Goal: Complete application form: Complete application form

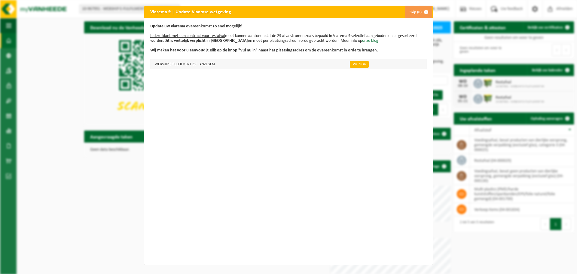
click at [350, 64] on link "Vul nu in" at bounding box center [359, 64] width 19 height 7
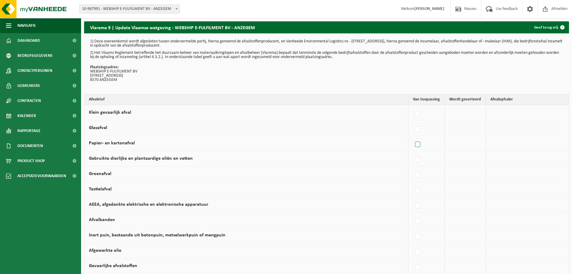
click at [420, 144] on label at bounding box center [418, 144] width 8 height 9
click at [413, 137] on input "Papier- en kartonafval" at bounding box center [413, 137] width 0 height 0
checkbox input "true"
click at [508, 143] on span "Vanheede Environmental Logistics" at bounding box center [522, 143] width 66 height 8
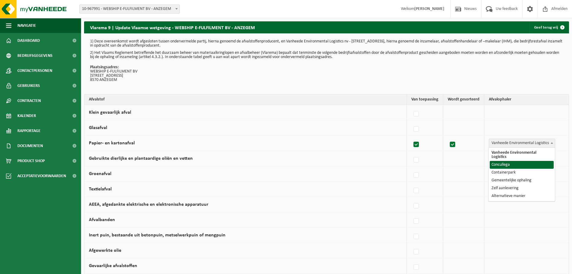
select select "Concullega"
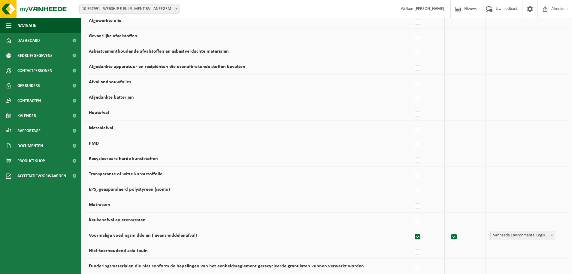
scroll to position [240, 0]
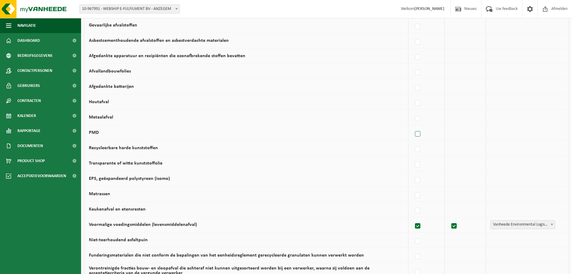
click at [418, 133] on label at bounding box center [418, 133] width 8 height 9
click at [413, 126] on input "PMD" at bounding box center [413, 126] width 0 height 0
checkbox input "true"
click at [512, 133] on span "Vanheede Environmental Logistics" at bounding box center [522, 132] width 66 height 8
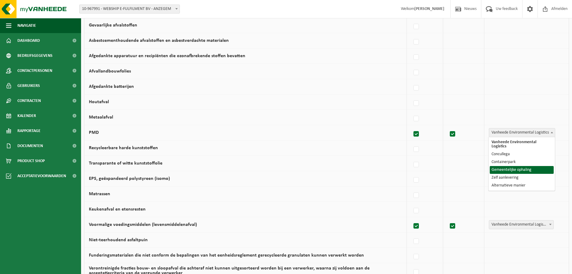
select select "Gemeentelijke ophaling"
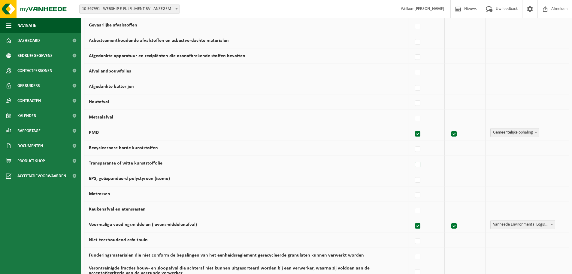
click at [421, 166] on label at bounding box center [418, 164] width 8 height 9
click at [413, 157] on input "Transparante of witte kunststoffolie" at bounding box center [413, 157] width 0 height 0
checkbox input "true"
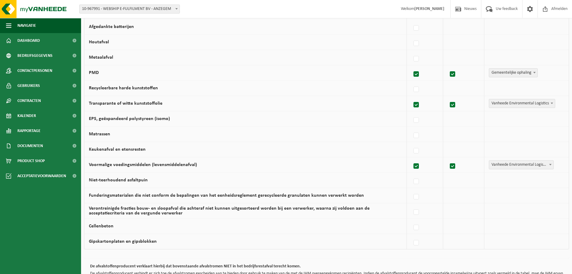
scroll to position [300, 0]
click at [416, 150] on label at bounding box center [416, 150] width 8 height 9
click at [412, 143] on input "Keukenafval en etensresten" at bounding box center [411, 143] width 0 height 0
checkbox input "true"
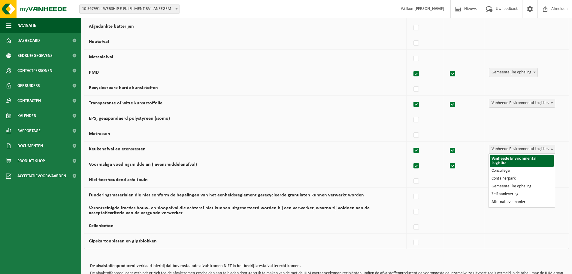
click at [491, 147] on span "Vanheede Environmental Logistics" at bounding box center [522, 149] width 66 height 8
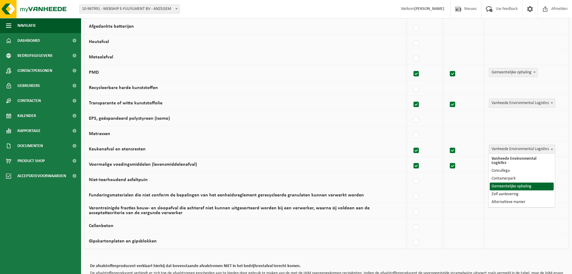
select select "Gemeentelijke ophaling"
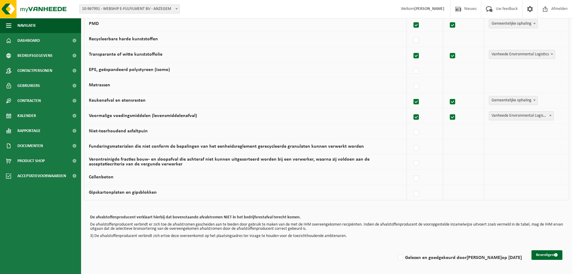
scroll to position [349, 0]
click at [540, 251] on button "Bevestigen" at bounding box center [547, 255] width 31 height 10
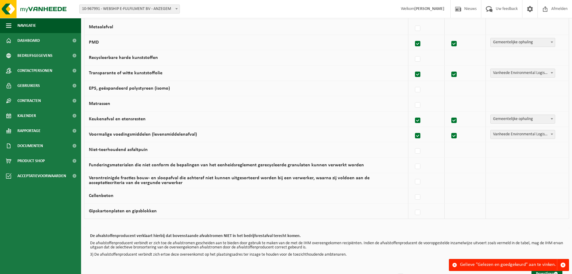
scroll to position [349, 0]
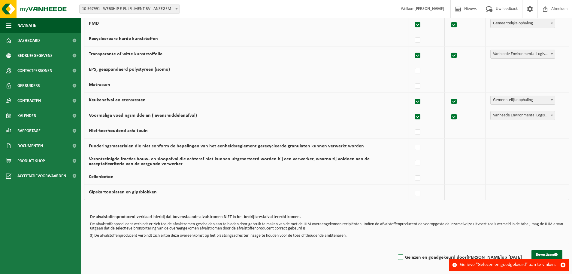
click at [411, 256] on label "Gelezen en goedgekeurd door YURI HELLYN op 17/09/25" at bounding box center [459, 257] width 125 height 9
click at [396, 250] on input "Gelezen en goedgekeurd door YURI HELLYN op 17/09/25" at bounding box center [396, 249] width 0 height 0
checkbox input "true"
click at [548, 254] on button "Bevestigen" at bounding box center [547, 255] width 31 height 10
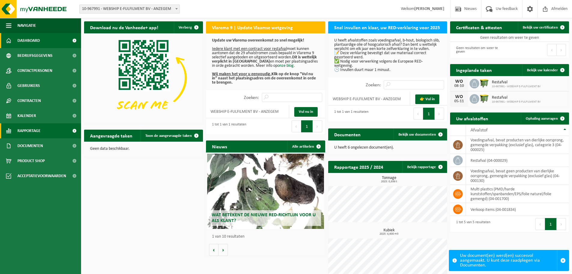
click at [30, 133] on span "Rapportage" at bounding box center [28, 130] width 23 height 15
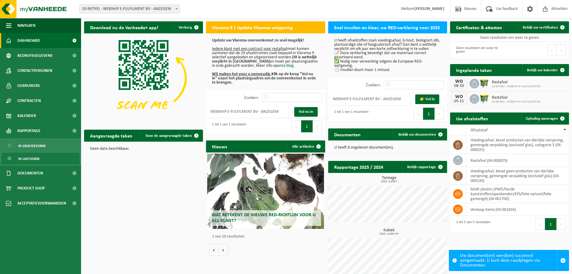
click at [38, 160] on span "In lijstvorm" at bounding box center [28, 158] width 21 height 11
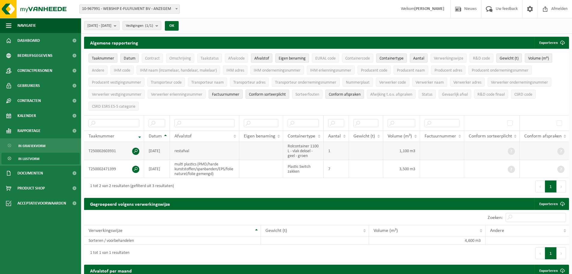
click at [138, 147] on span at bounding box center [135, 150] width 7 height 7
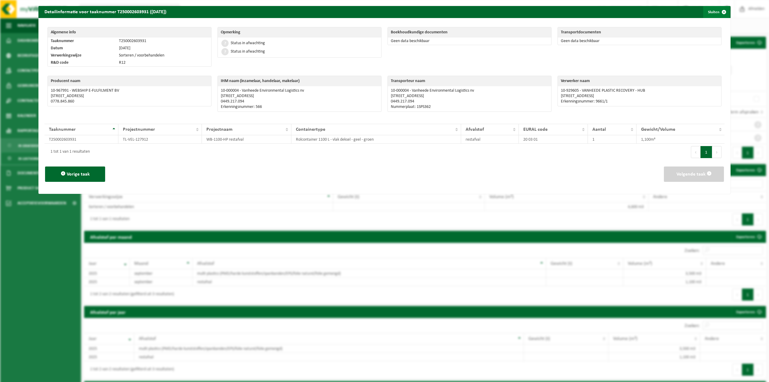
click at [572, 11] on span "button" at bounding box center [724, 12] width 12 height 12
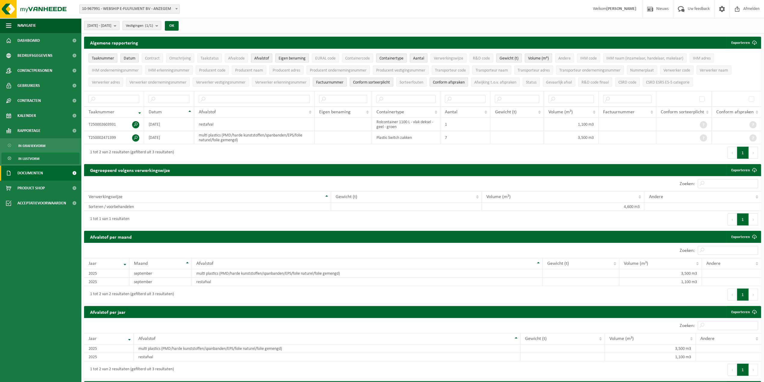
click at [44, 179] on link "Documenten" at bounding box center [40, 173] width 81 height 15
click at [40, 189] on link "Facturen" at bounding box center [41, 187] width 78 height 11
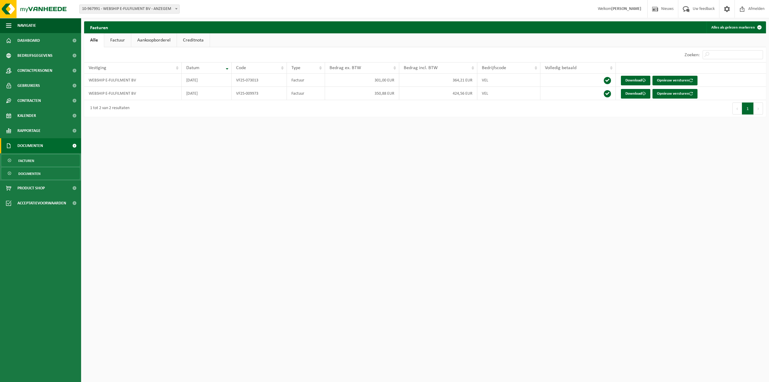
click at [32, 174] on span "Documenten" at bounding box center [29, 173] width 22 height 11
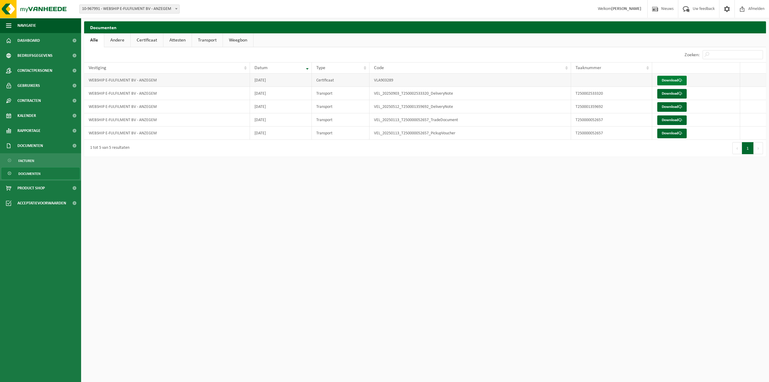
click at [669, 77] on link "Download" at bounding box center [671, 81] width 29 height 10
click at [686, 93] on link "Download" at bounding box center [671, 94] width 29 height 10
click at [47, 45] on link "Dashboard" at bounding box center [40, 40] width 81 height 15
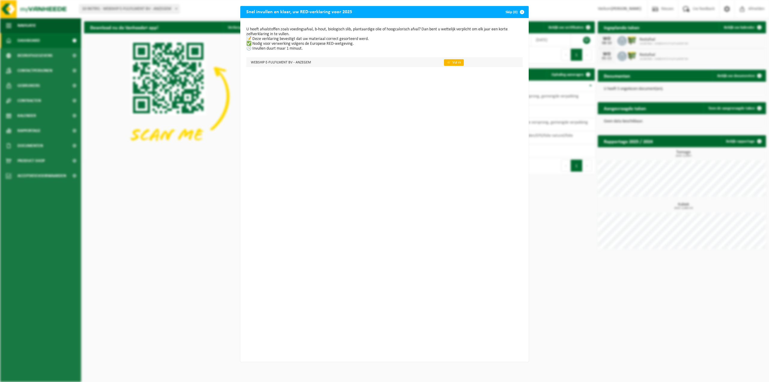
click at [444, 60] on link "👉 Vul in" at bounding box center [454, 62] width 20 height 7
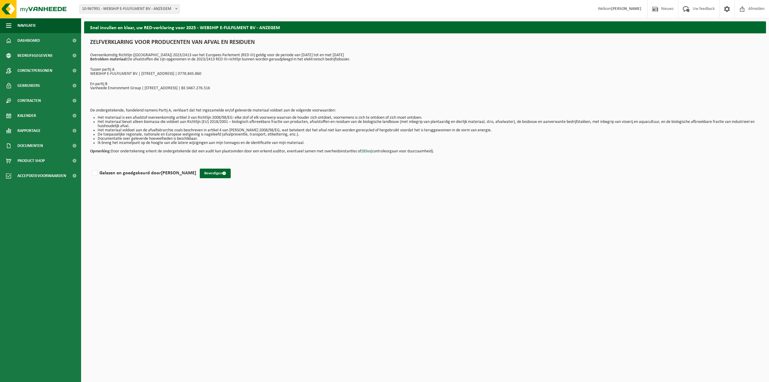
click at [111, 177] on div "Gelezen en goedgekeurd door YURI HELLYN Bevestigen" at bounding box center [425, 173] width 682 height 28
click at [145, 171] on label "Gelezen en goedgekeurd door YURI HELLYN" at bounding box center [143, 173] width 105 height 9
click at [196, 166] on input "Gelezen en goedgekeurd door YURI HELLYN" at bounding box center [196, 165] width 0 height 0
checkbox input "true"
click at [222, 172] on span "submit" at bounding box center [224, 173] width 4 height 4
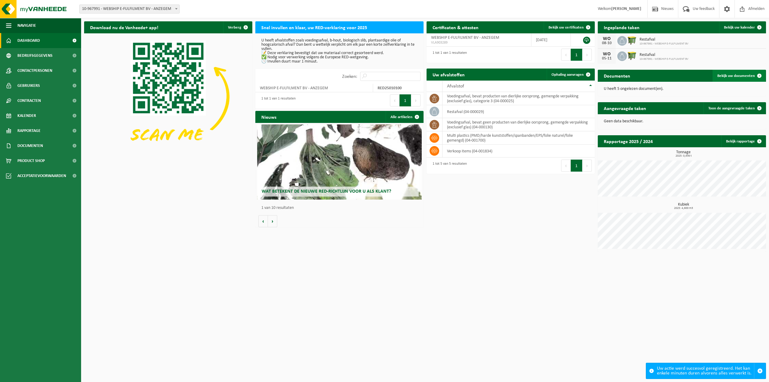
click at [742, 76] on span "Bekijk uw documenten" at bounding box center [736, 76] width 38 height 4
